Goal: Task Accomplishment & Management: Complete application form

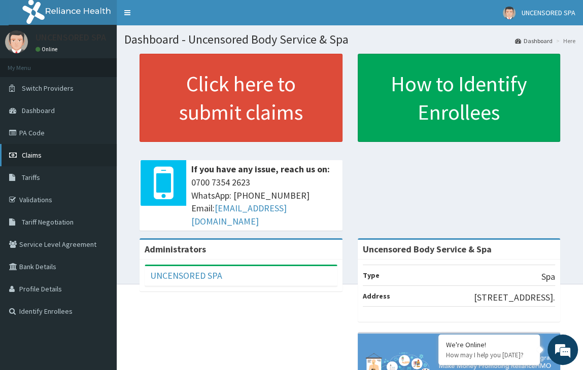
click at [34, 154] on span "Claims" at bounding box center [32, 155] width 20 height 9
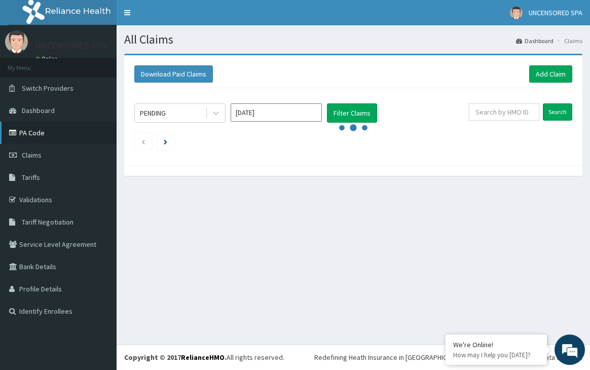
click at [36, 131] on link "PA Code" at bounding box center [58, 133] width 117 height 22
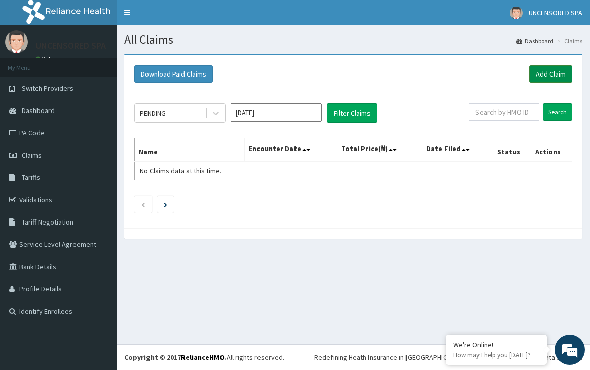
click at [547, 72] on link "Add Claim" at bounding box center [551, 73] width 43 height 17
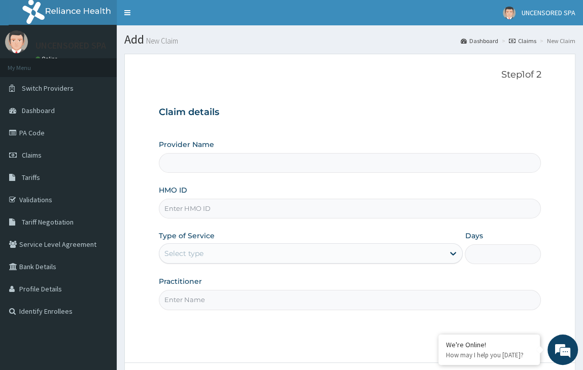
click at [209, 210] on input "HMO ID" at bounding box center [350, 209] width 382 height 20
type input "Uncensored Body Service & Spa"
type input "1"
paste input "AGO/10028/A"
type input "AGO/10028/A"
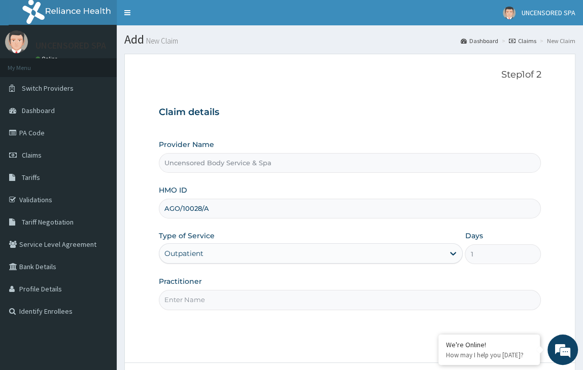
click at [200, 307] on input "Practitioner" at bounding box center [350, 300] width 382 height 20
type input "Tejumola"
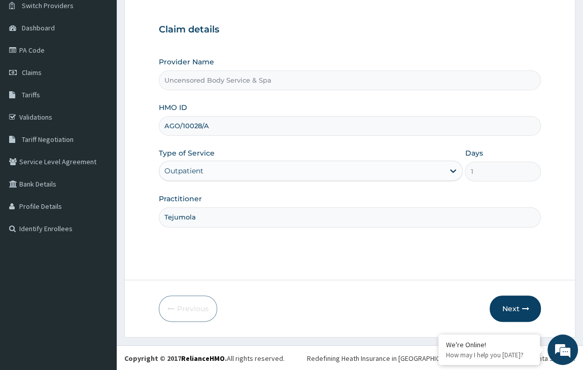
scroll to position [83, 0]
click at [521, 306] on button "Next" at bounding box center [514, 308] width 51 height 26
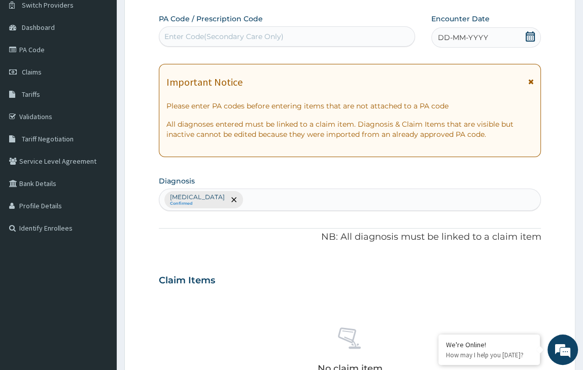
scroll to position [0, 0]
click at [223, 39] on div "Enter Code(Secondary Care Only)" at bounding box center [223, 36] width 119 height 10
paste input "PA/EC72CF"
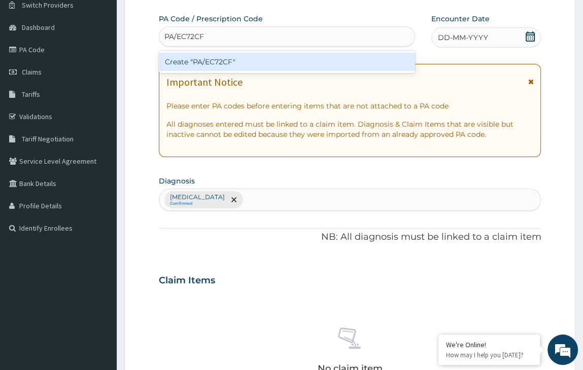
type input "PA/EC72CF"
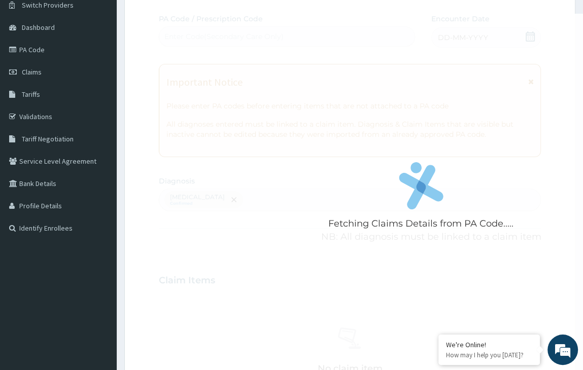
click at [138, 100] on form "Step 2 of 2 Fetching Claims Details from PA Code..... PA Code / Prescription Co…" at bounding box center [349, 293] width 451 height 644
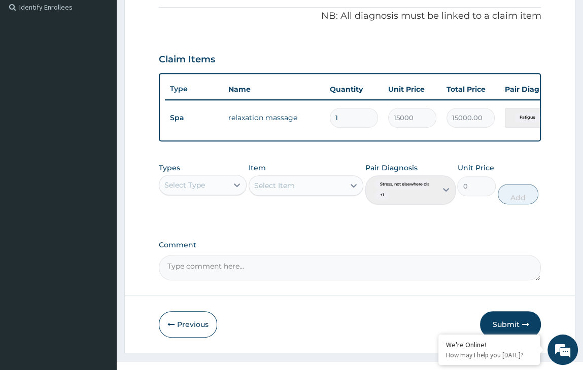
scroll to position [327, 0]
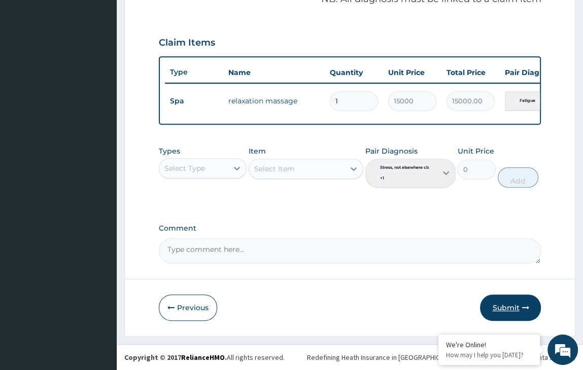
click at [513, 308] on button "Submit" at bounding box center [510, 308] width 61 height 26
click at [528, 307] on icon "button" at bounding box center [524, 307] width 7 height 7
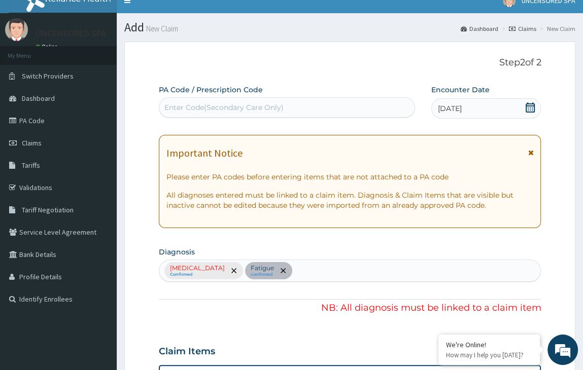
scroll to position [0, 0]
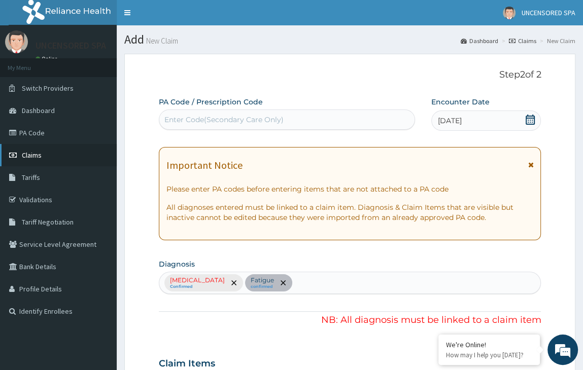
click at [20, 160] on link "Claims" at bounding box center [58, 155] width 117 height 22
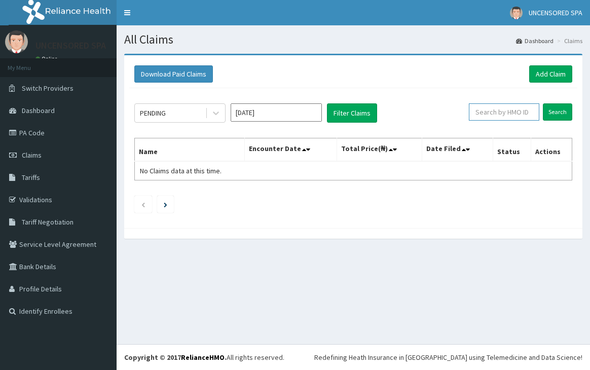
click at [504, 114] on input "text" at bounding box center [504, 111] width 71 height 17
paste input "AGO/10028/A"
click at [553, 111] on input "Search" at bounding box center [557, 111] width 29 height 17
click at [511, 116] on input "AGO/10028/A" at bounding box center [489, 111] width 62 height 17
click at [543, 103] on input "Search" at bounding box center [557, 111] width 29 height 17
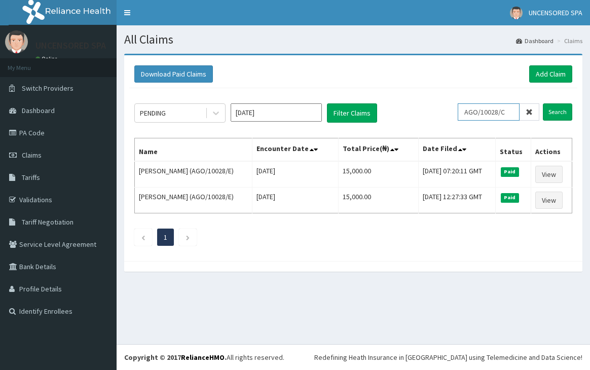
click at [543, 103] on input "Search" at bounding box center [557, 111] width 29 height 17
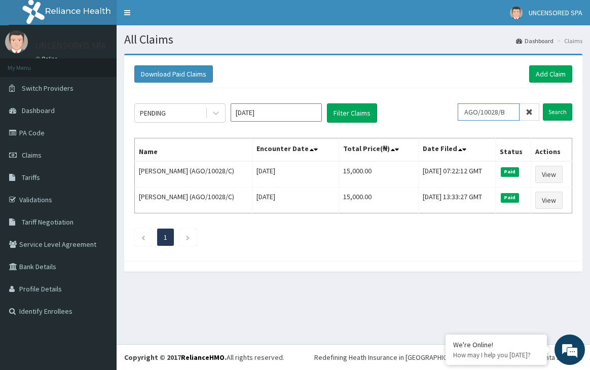
click at [543, 103] on input "Search" at bounding box center [557, 111] width 29 height 17
type input "AGO/10028/B"
click at [543, 103] on input "Search" at bounding box center [557, 111] width 29 height 17
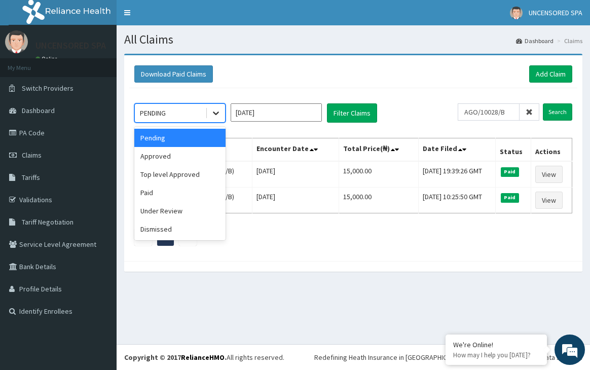
click at [218, 114] on icon at bounding box center [216, 113] width 10 height 10
click at [179, 161] on div "Approved" at bounding box center [179, 156] width 91 height 18
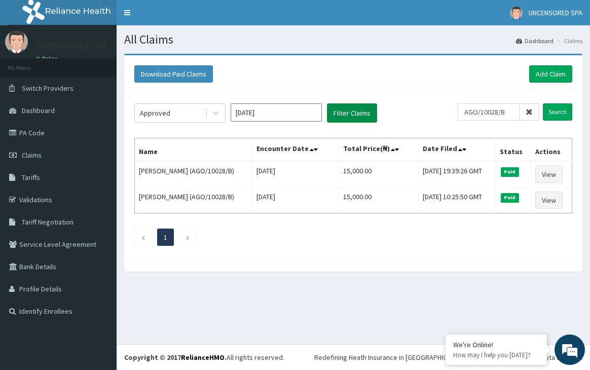
click at [355, 112] on button "Filter Claims" at bounding box center [352, 112] width 50 height 19
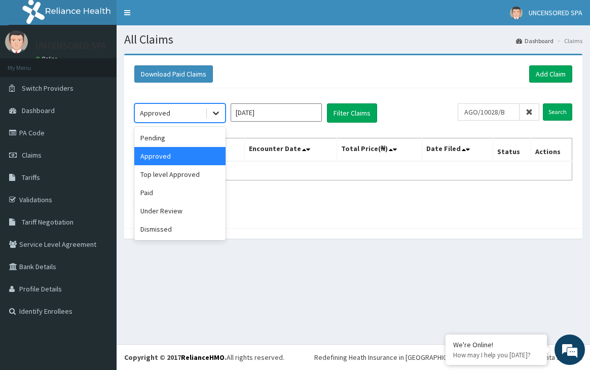
click at [213, 121] on div at bounding box center [216, 113] width 18 height 18
click at [172, 209] on div "Under Review" at bounding box center [179, 211] width 91 height 18
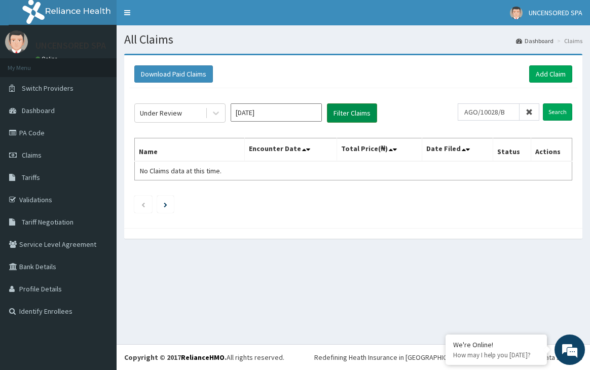
click at [354, 118] on button "Filter Claims" at bounding box center [352, 112] width 50 height 19
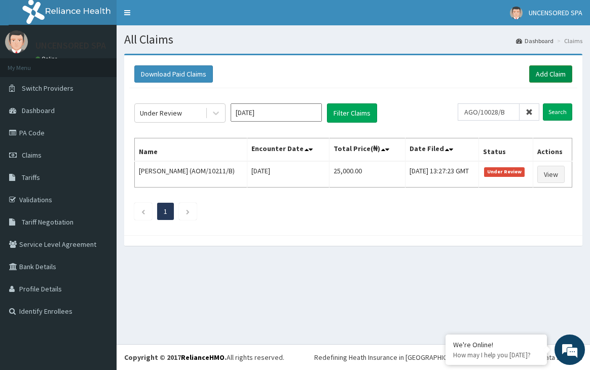
click at [558, 79] on link "Add Claim" at bounding box center [551, 73] width 43 height 17
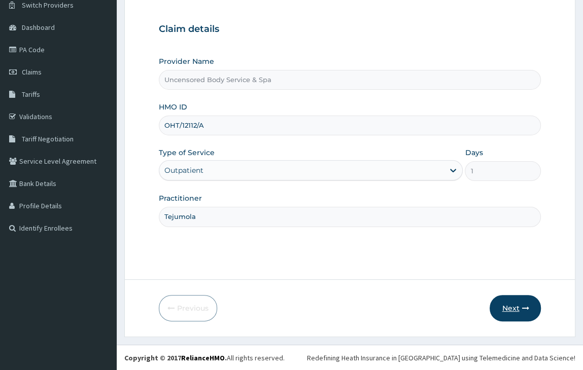
click at [513, 313] on button "Next" at bounding box center [514, 308] width 51 height 26
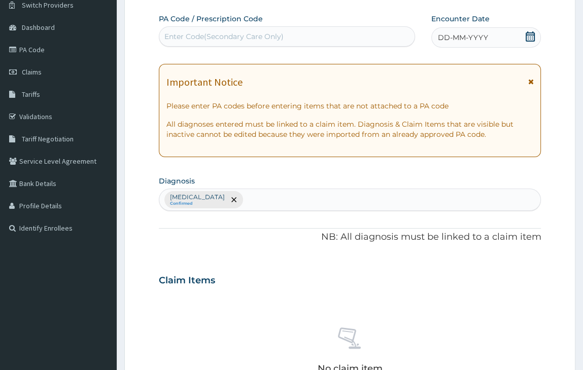
click at [209, 29] on div "Enter Code(Secondary Care Only)" at bounding box center [286, 36] width 255 height 16
paste input "PA/5E4E5D"
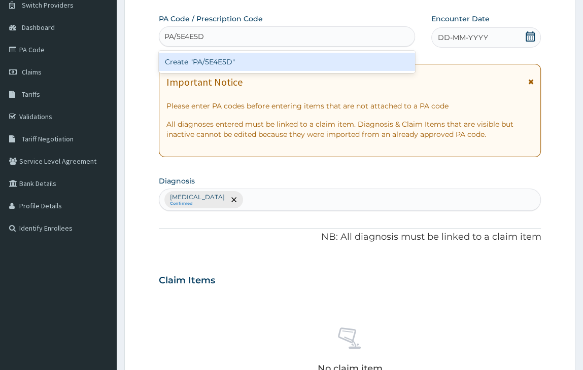
type input "PA/5E4E5D"
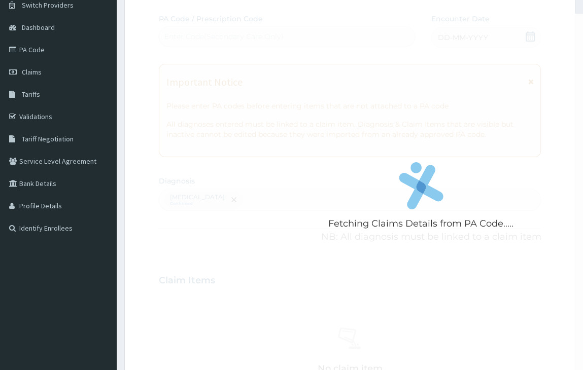
click at [148, 94] on form "Step 2 of 2 Fetching Claims Details from PA Code..... PA Code / Prescription Co…" at bounding box center [349, 293] width 451 height 644
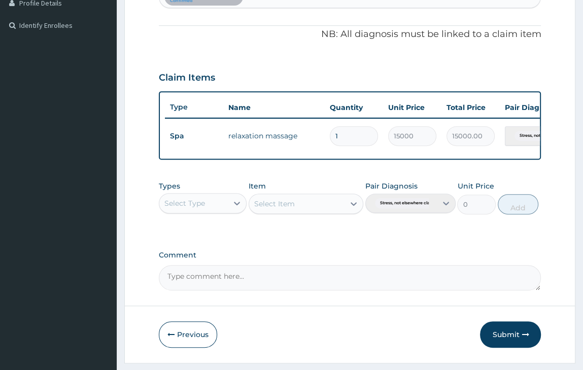
scroll to position [319, 0]
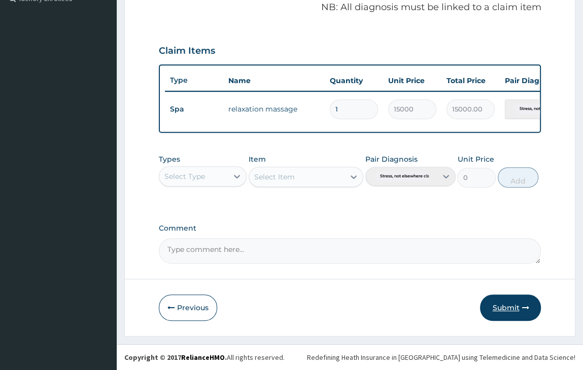
click at [511, 308] on button "Submit" at bounding box center [510, 308] width 61 height 26
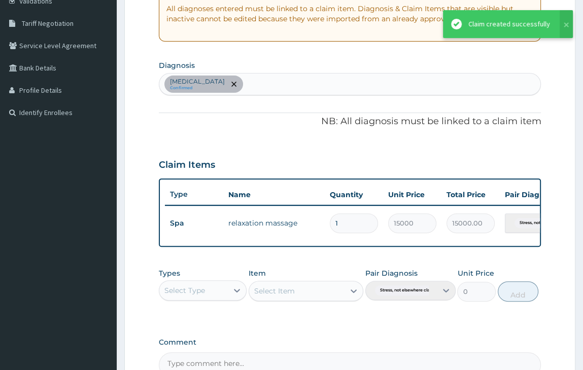
scroll to position [196, 0]
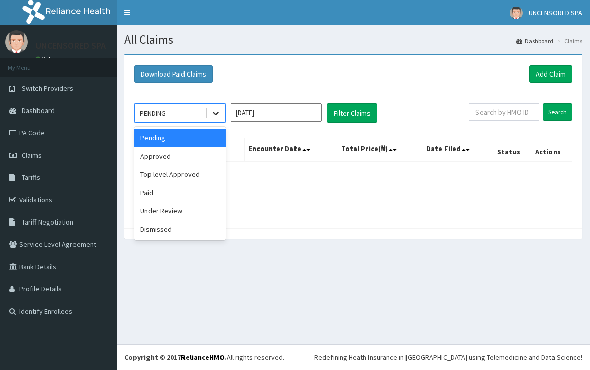
click at [225, 119] on div at bounding box center [216, 113] width 18 height 18
click at [184, 207] on div "Under Review" at bounding box center [179, 211] width 91 height 18
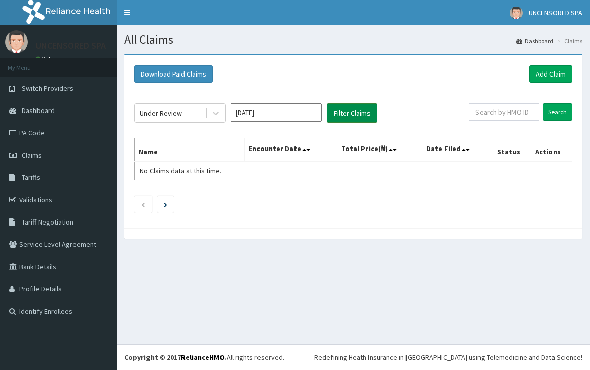
click at [340, 115] on button "Filter Claims" at bounding box center [352, 112] width 50 height 19
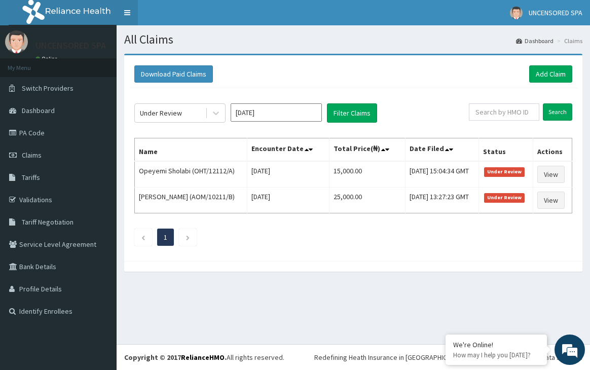
scroll to position [2877, 0]
click at [569, 360] on em at bounding box center [569, 349] width 27 height 27
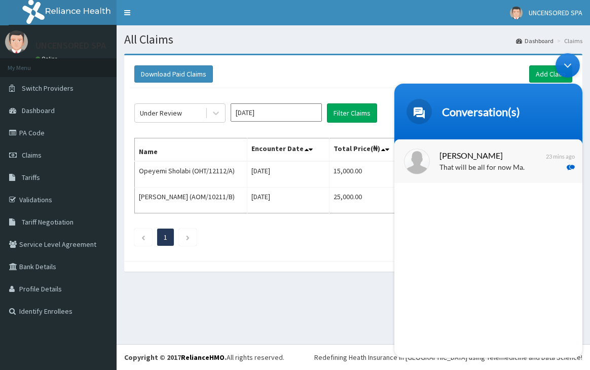
click at [485, 170] on p "That will be all for now Ma." at bounding box center [504, 168] width 128 height 12
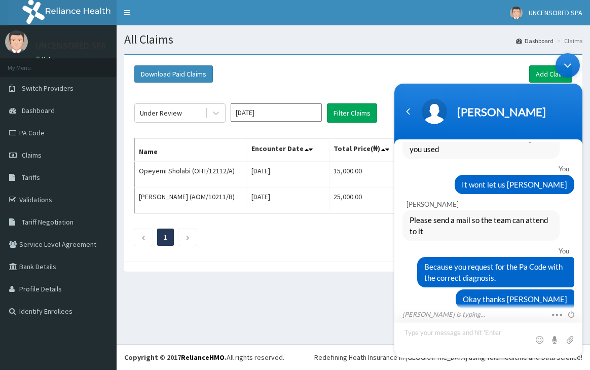
scroll to position [2967, 0]
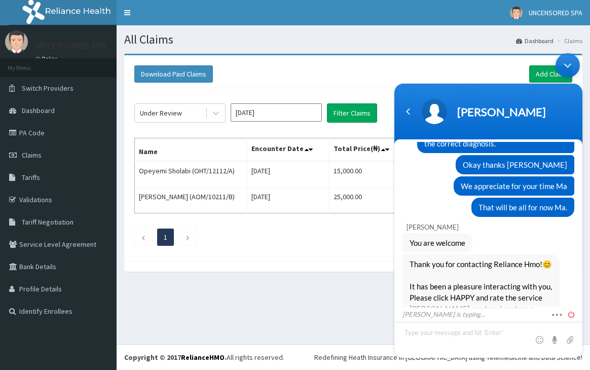
click at [574, 313] on span at bounding box center [569, 312] width 11 height 9
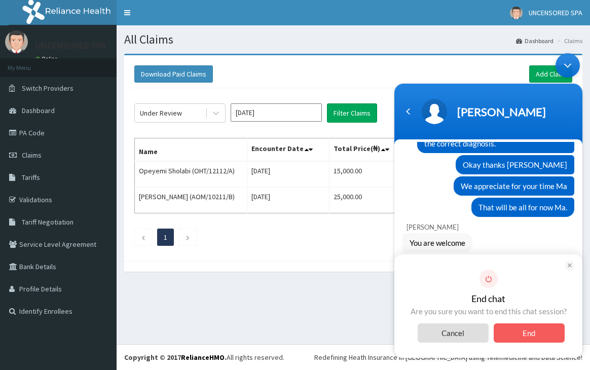
click at [506, 332] on span "End" at bounding box center [529, 332] width 71 height 19
click at [515, 328] on span "End" at bounding box center [529, 332] width 71 height 19
click at [521, 336] on span "End" at bounding box center [529, 332] width 71 height 19
click at [444, 329] on span "Cancel" at bounding box center [453, 332] width 71 height 19
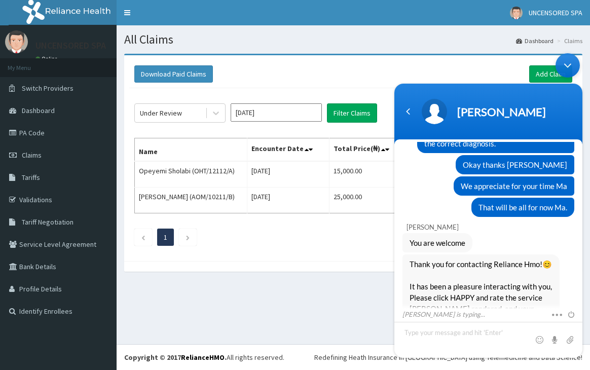
scroll to position [3066, 0]
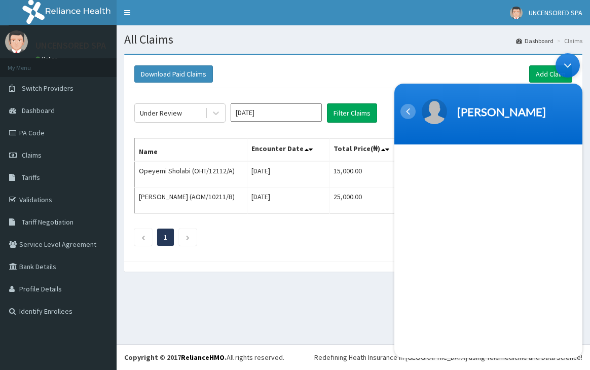
click at [410, 109] on div "Navigation go back" at bounding box center [408, 110] width 15 height 15
click at [410, 112] on div "Navigation go back" at bounding box center [408, 110] width 15 height 15
click at [27, 139] on link "PA Code" at bounding box center [58, 133] width 117 height 22
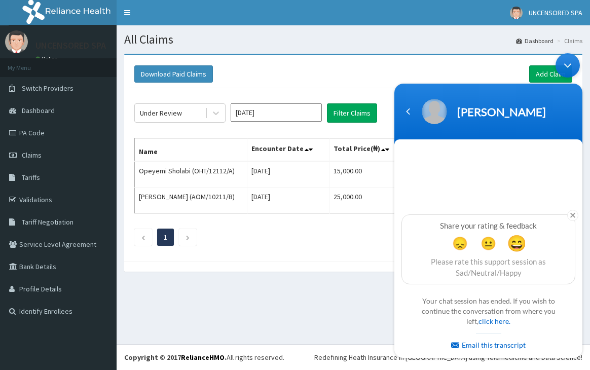
click at [519, 242] on span "😄" at bounding box center [517, 243] width 20 height 20
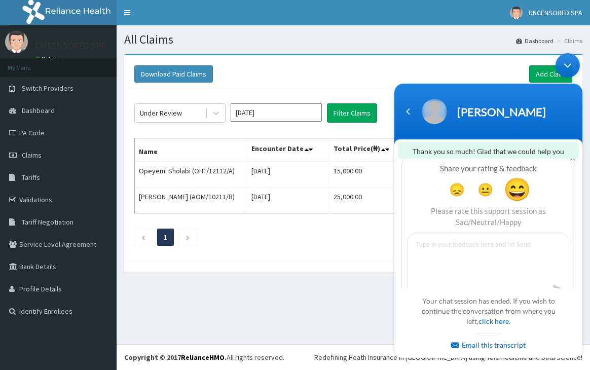
scroll to position [25, 0]
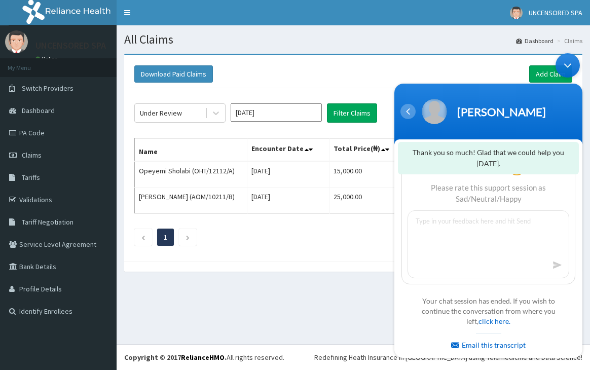
click at [410, 115] on div "Navigation go back" at bounding box center [408, 110] width 15 height 15
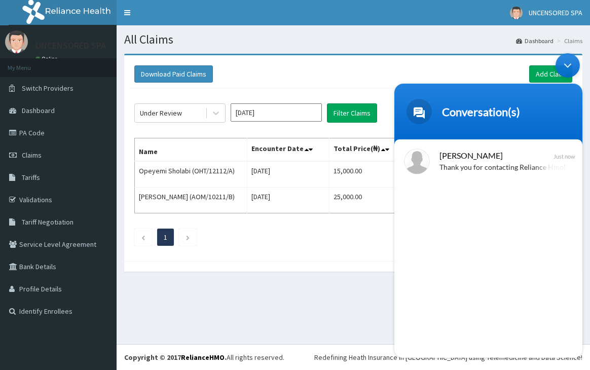
click at [570, 65] on div "Minimize live chat window" at bounding box center [568, 65] width 24 height 24
